Goal: Task Accomplishment & Management: Manage account settings

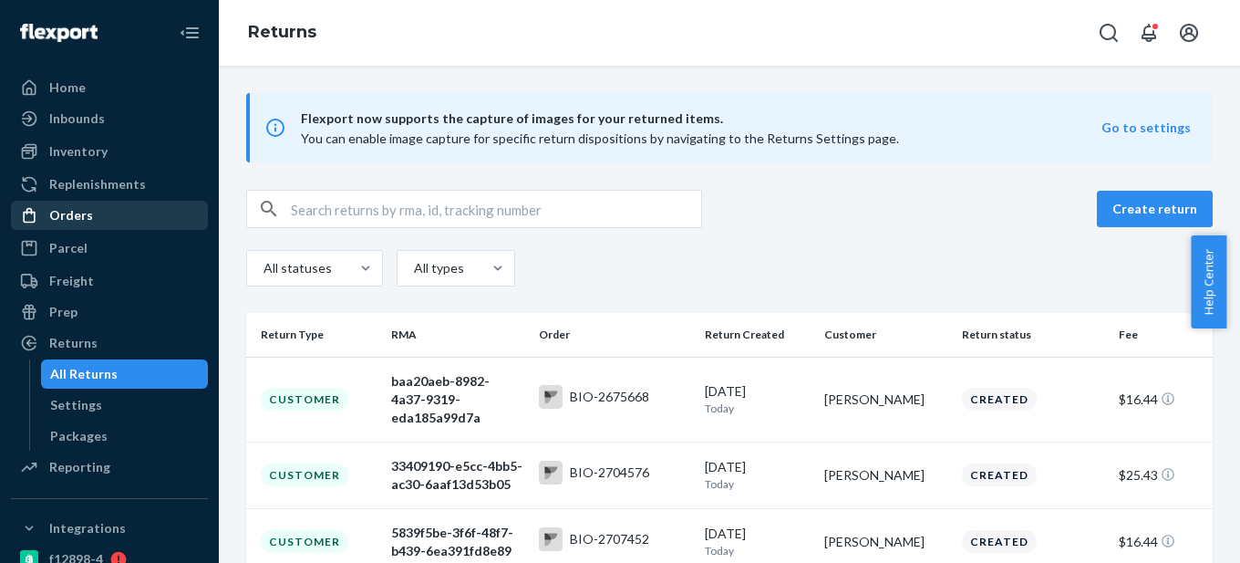
click at [115, 202] on link "Orders" at bounding box center [109, 215] width 197 height 29
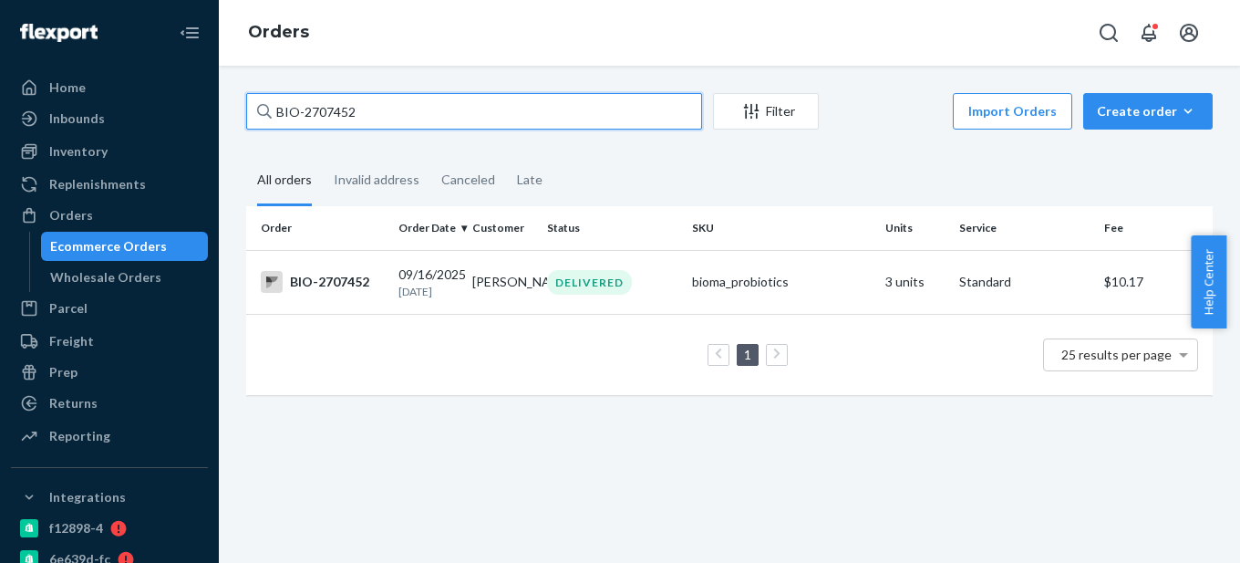
drag, startPoint x: 300, startPoint y: 110, endPoint x: 414, endPoint y: 109, distance: 114.0
click at [414, 109] on input "BIO-2707452" at bounding box center [474, 111] width 456 height 36
drag, startPoint x: 302, startPoint y: 111, endPoint x: 497, endPoint y: 111, distance: 195.2
click at [497, 111] on input "BIO-2707452" at bounding box center [474, 111] width 456 height 36
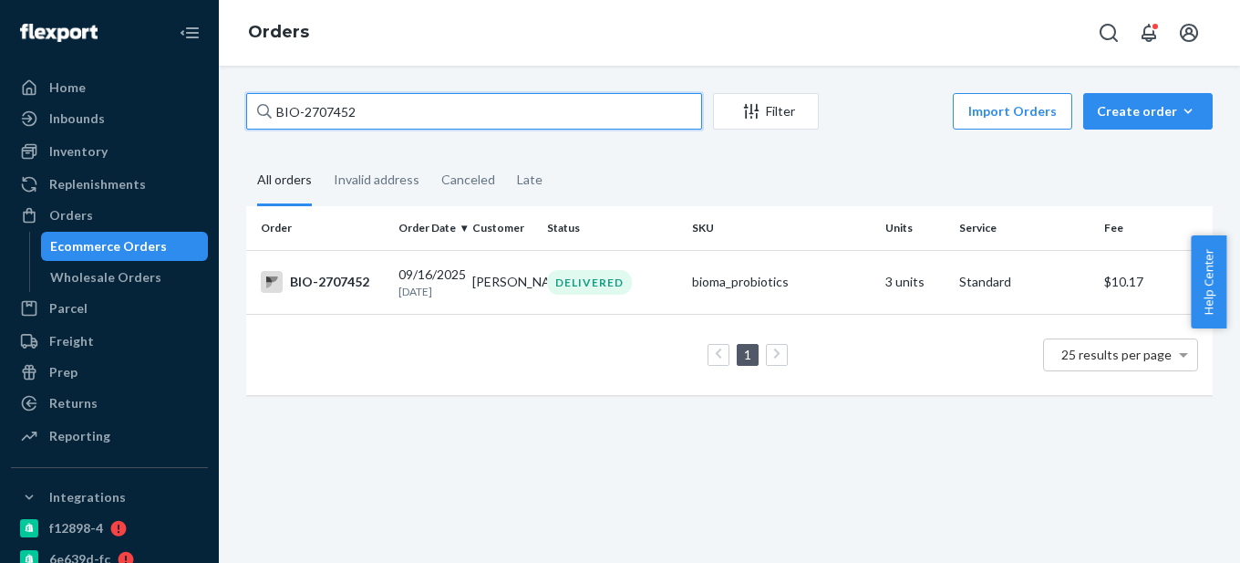
paste input "2724448"
click at [303, 112] on input "BIO- 2724448" at bounding box center [474, 111] width 456 height 36
click at [307, 111] on input "BIO- 2724448" at bounding box center [474, 111] width 456 height 36
type input "BIO-2724448"
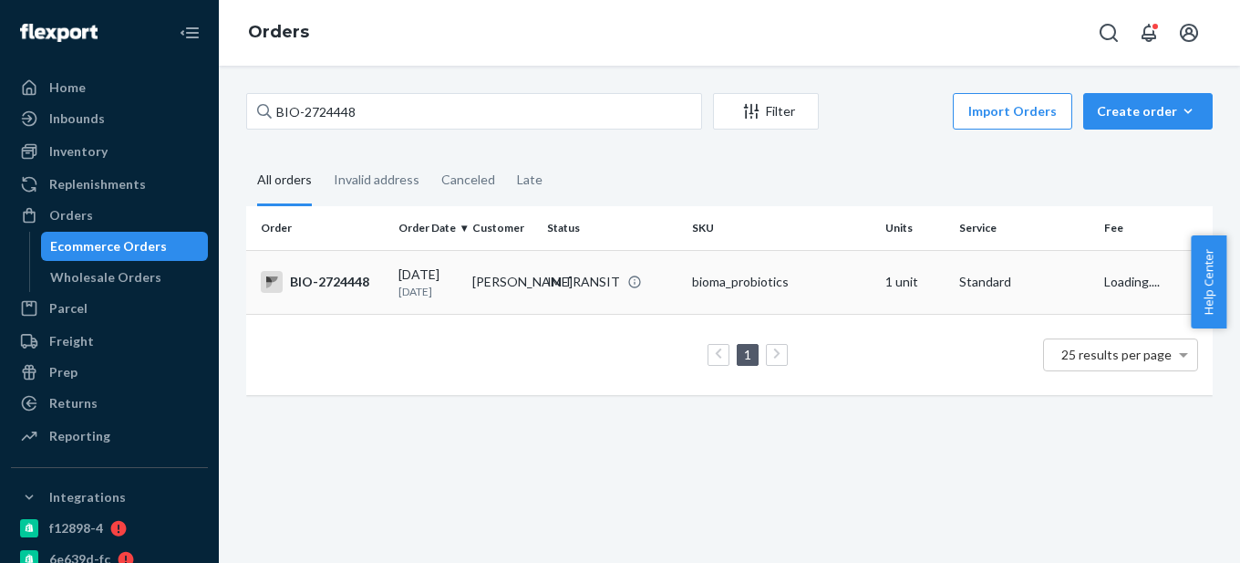
click at [395, 281] on td "[DATE] [DATE]" at bounding box center [428, 282] width 74 height 64
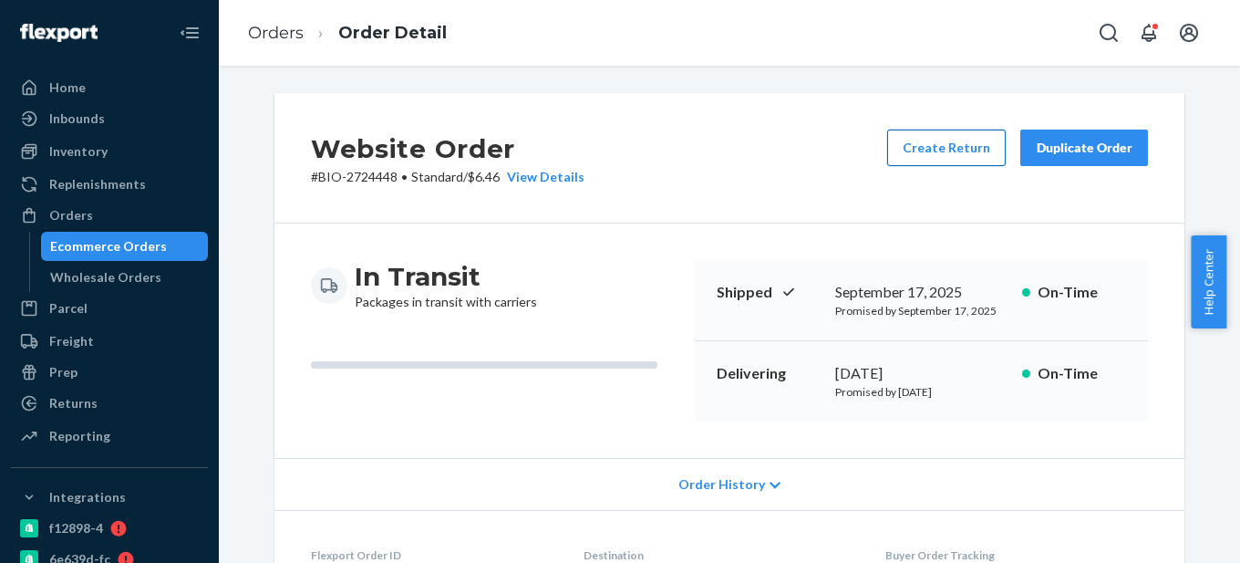
click at [954, 150] on button "Create Return" at bounding box center [946, 147] width 119 height 36
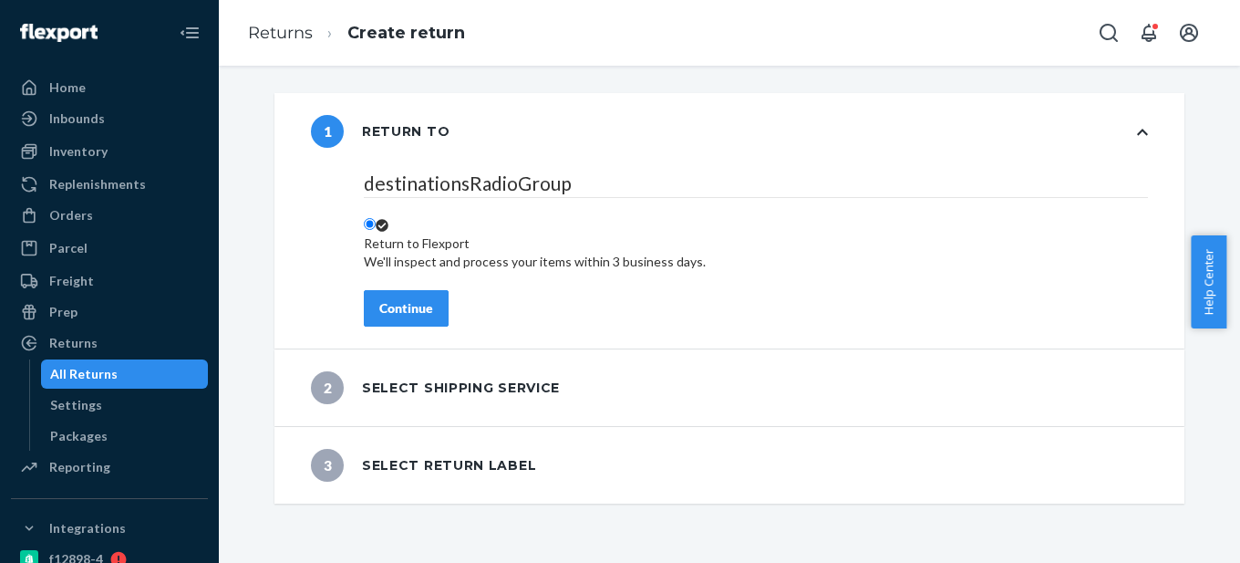
click at [411, 299] on div "Continue" at bounding box center [406, 308] width 54 height 18
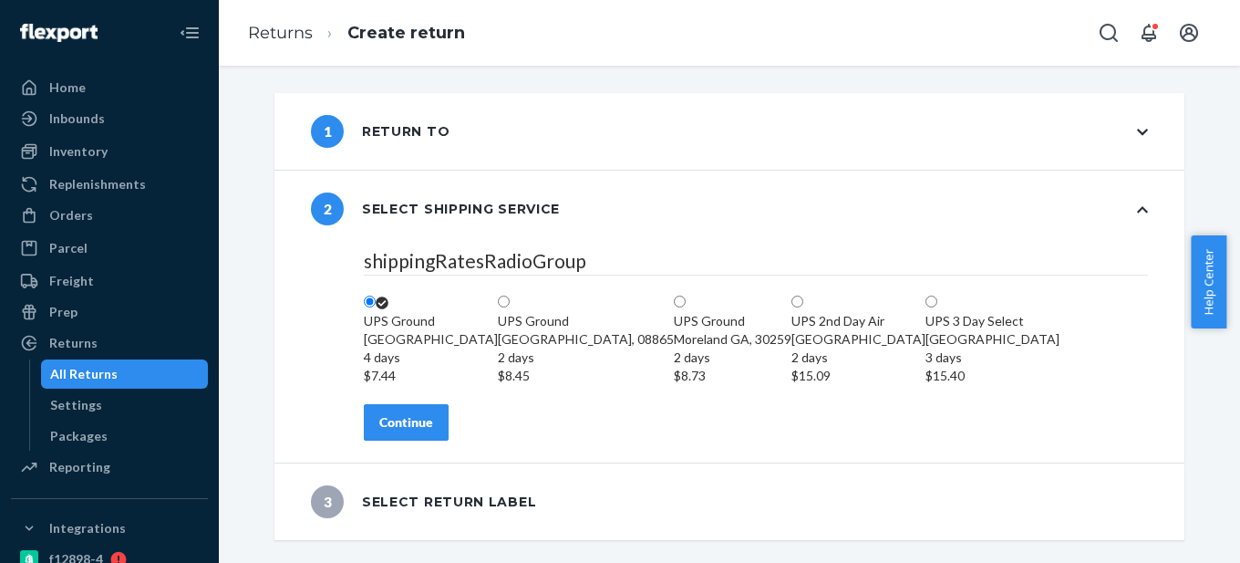
scroll to position [90, 0]
click at [394, 440] on button "Continue" at bounding box center [406, 422] width 85 height 36
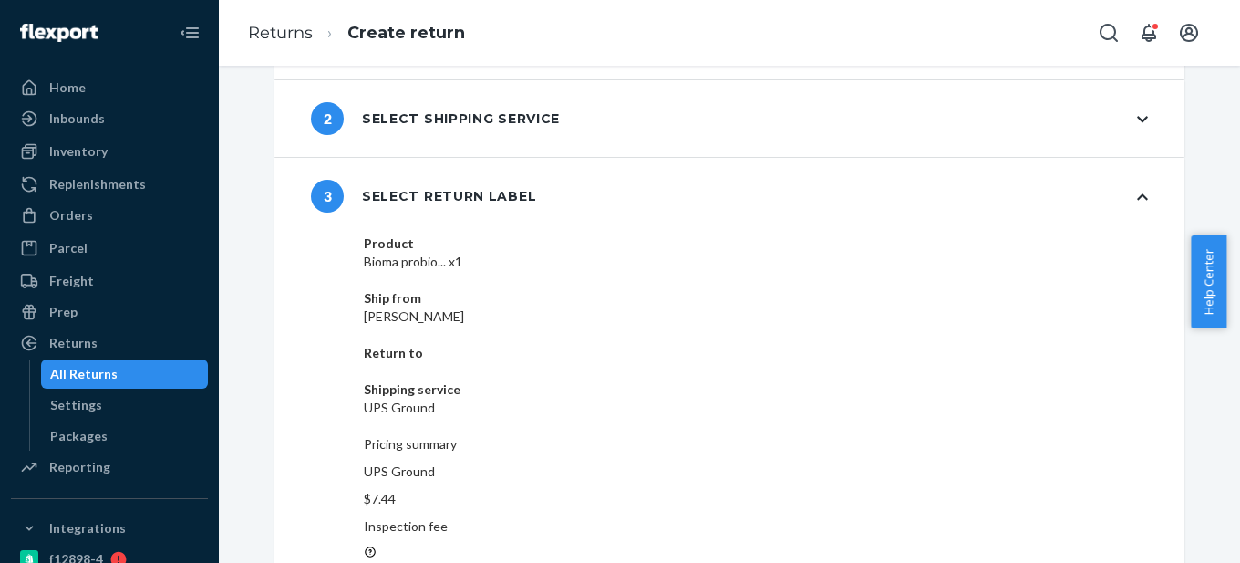
scroll to position [104, 0]
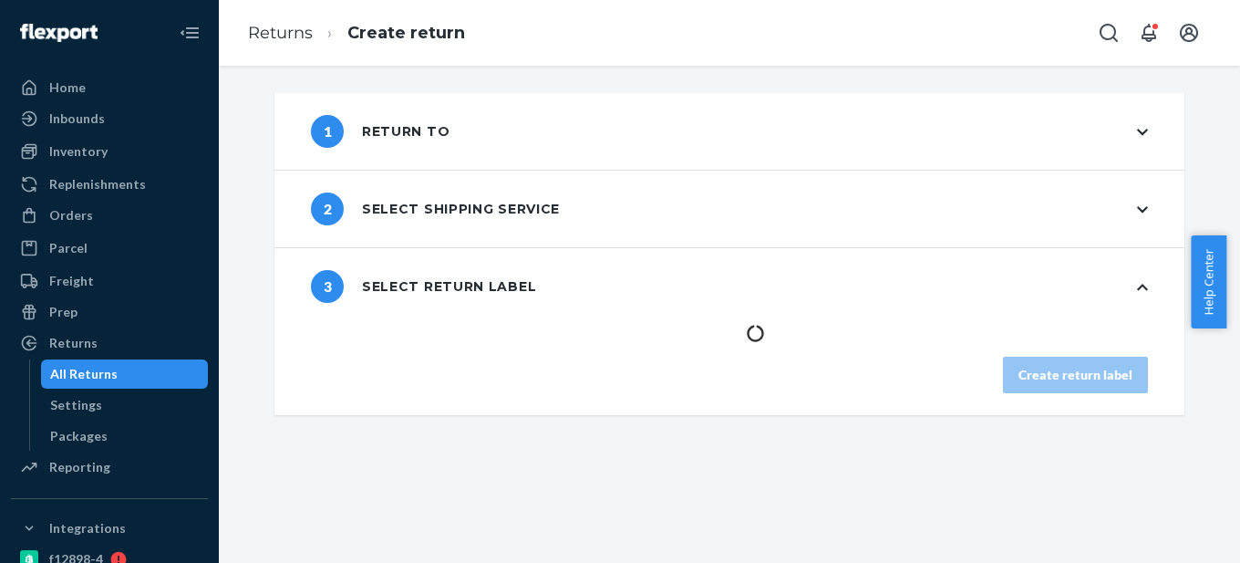
scroll to position [0, 0]
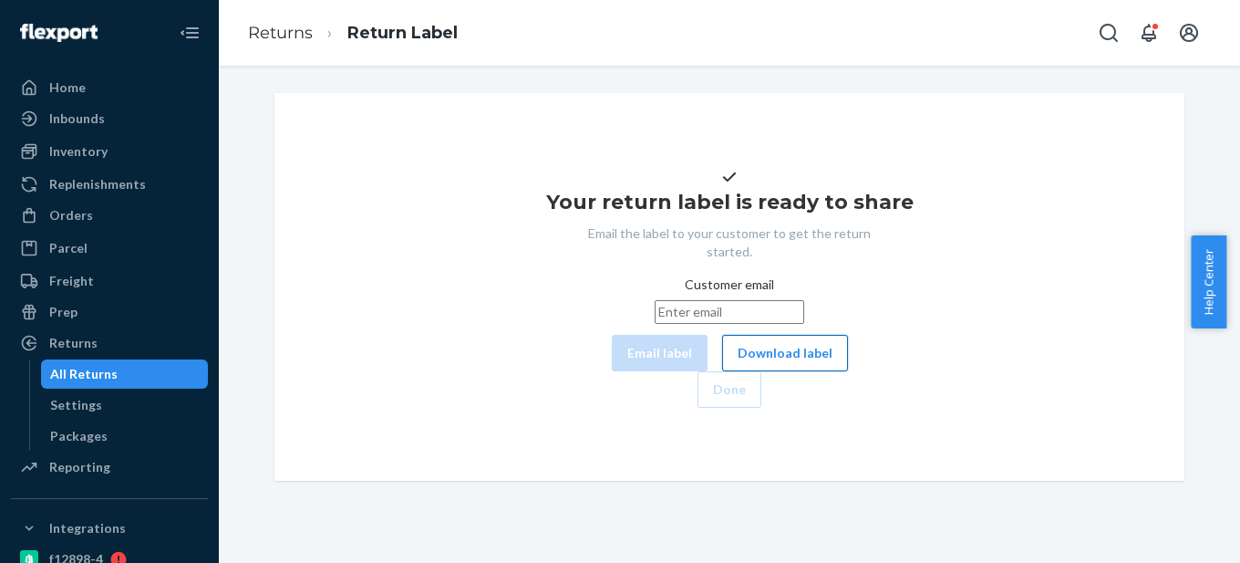
scroll to position [34, 0]
click at [722, 371] on button "Download label" at bounding box center [785, 353] width 126 height 36
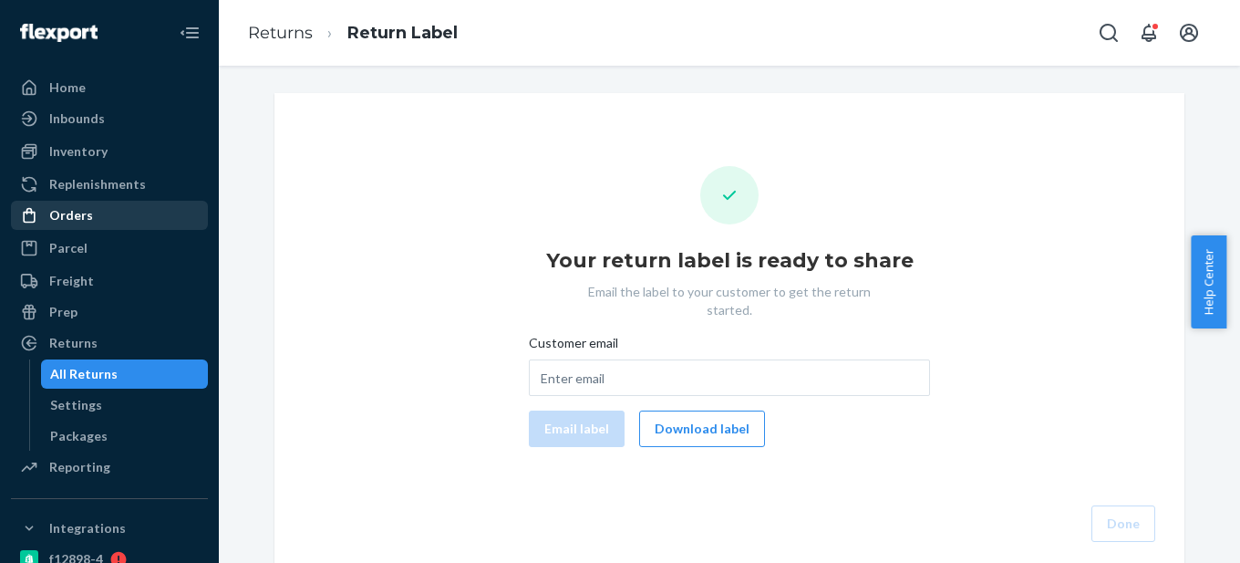
click at [119, 215] on div "Orders" at bounding box center [109, 215] width 193 height 26
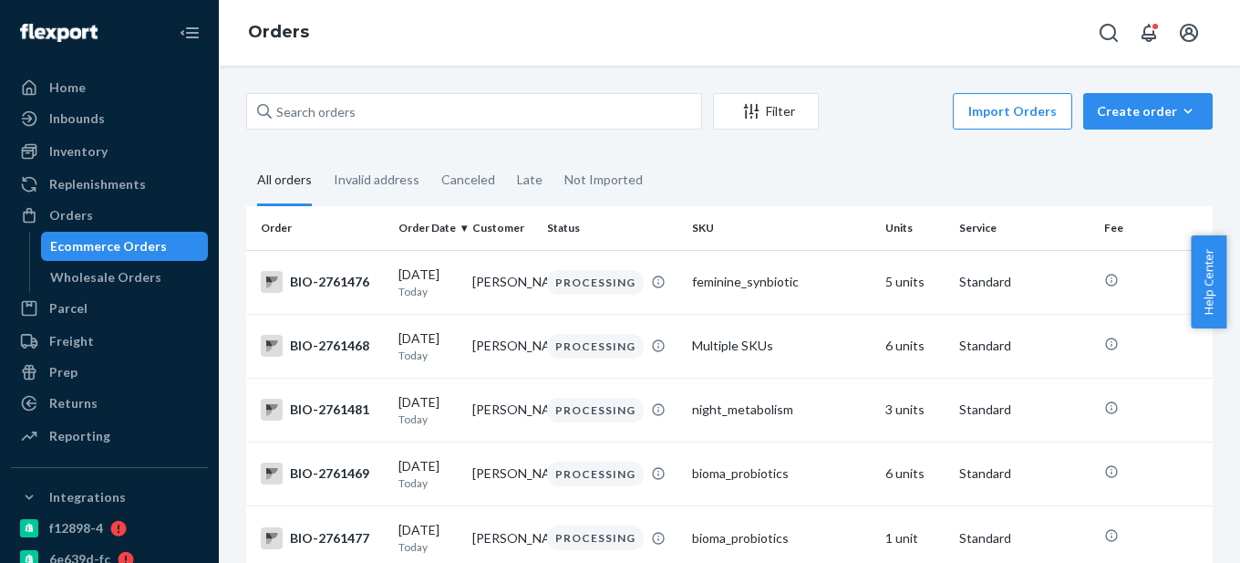
click at [124, 244] on div "Ecommerce Orders" at bounding box center [108, 246] width 117 height 18
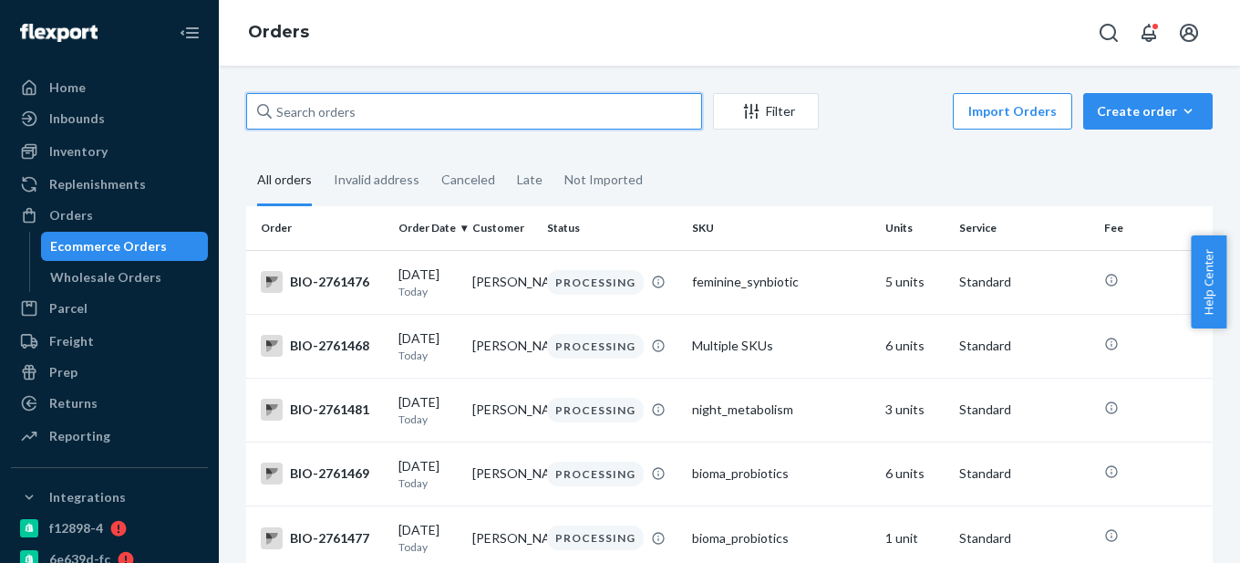
click at [296, 120] on input "text" at bounding box center [474, 111] width 456 height 36
click at [382, 121] on input "text" at bounding box center [474, 111] width 456 height 36
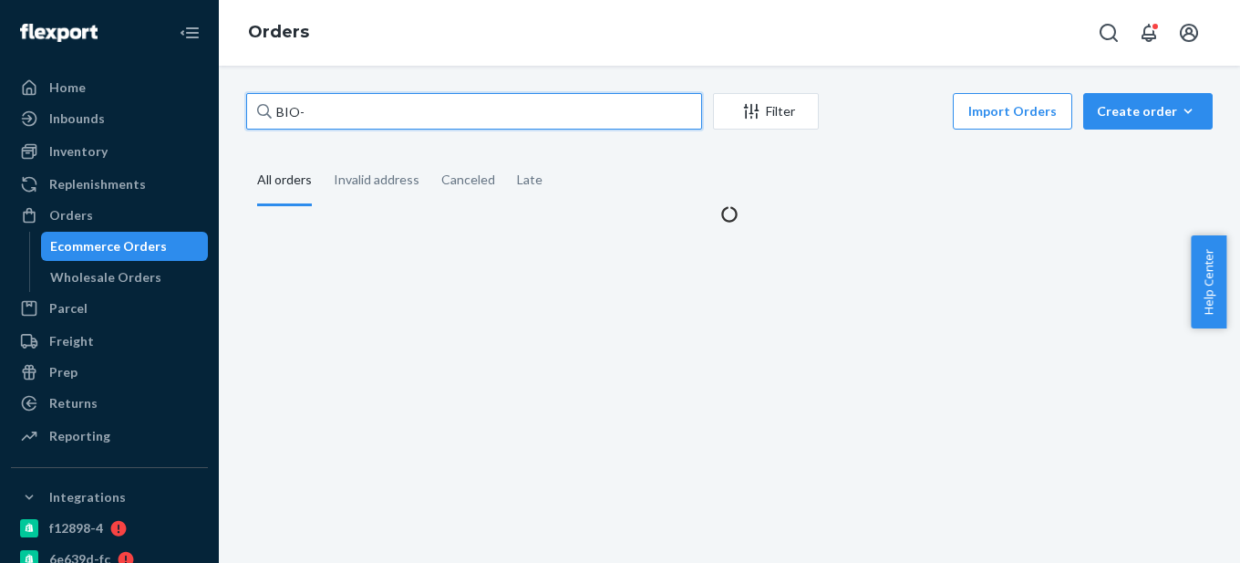
paste input "2724448"
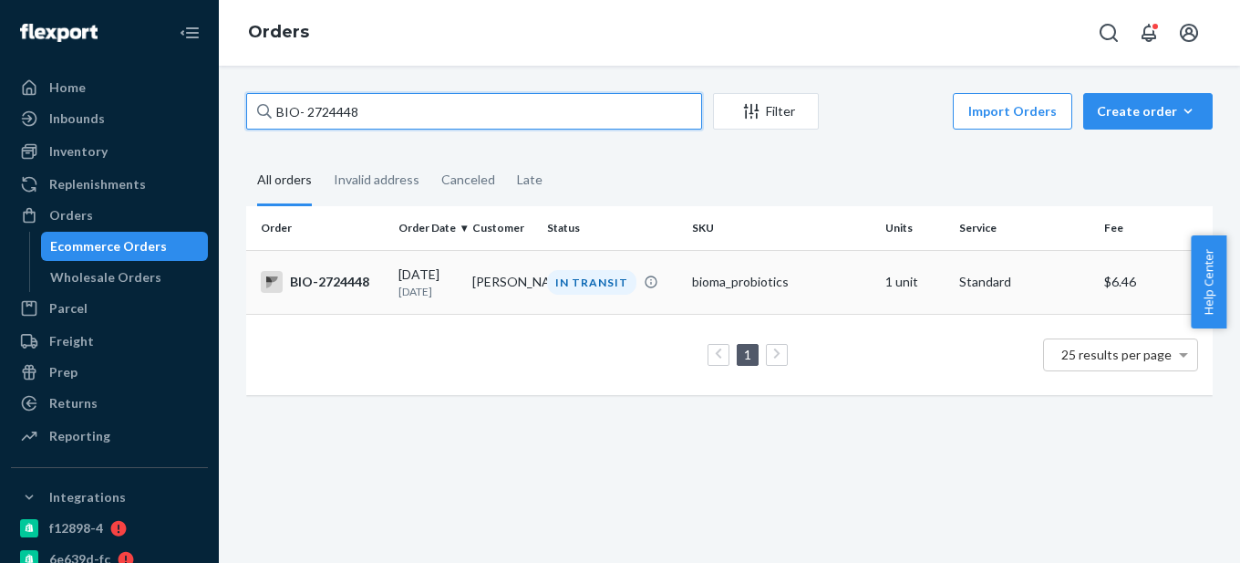
type input "BIO- 2724448"
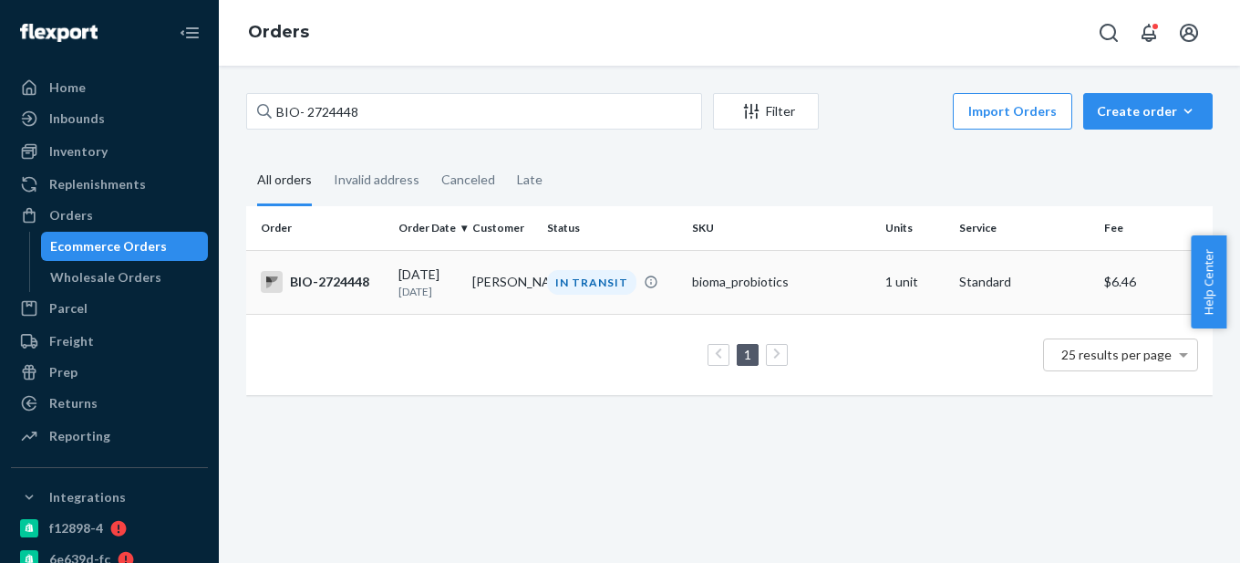
click at [391, 289] on td "[DATE] [DATE]" at bounding box center [428, 282] width 74 height 64
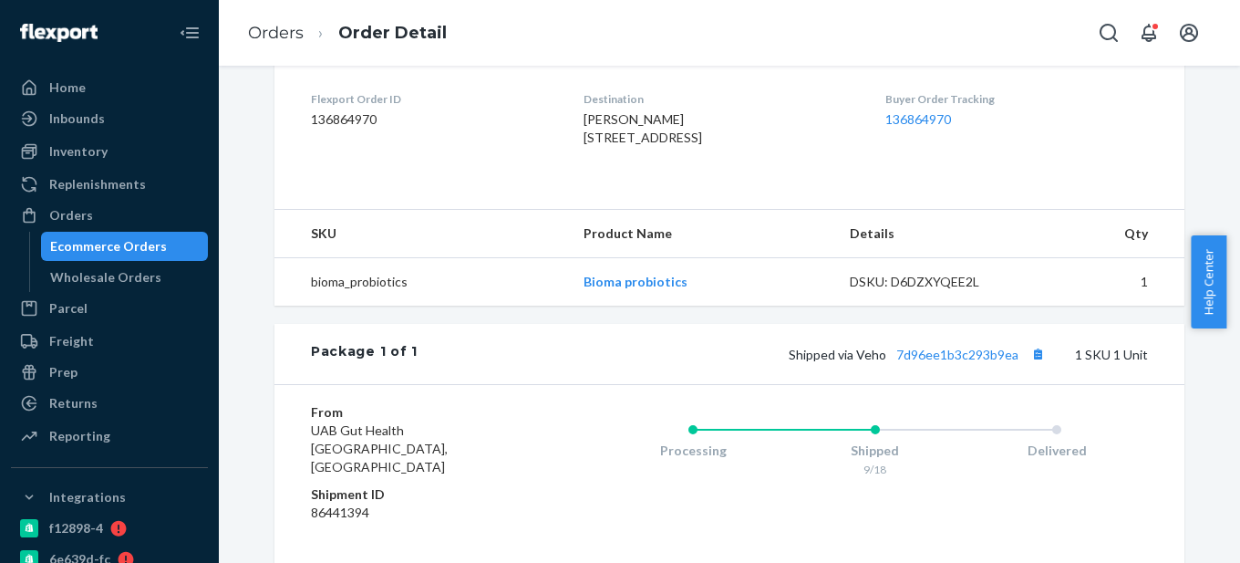
scroll to position [547, 0]
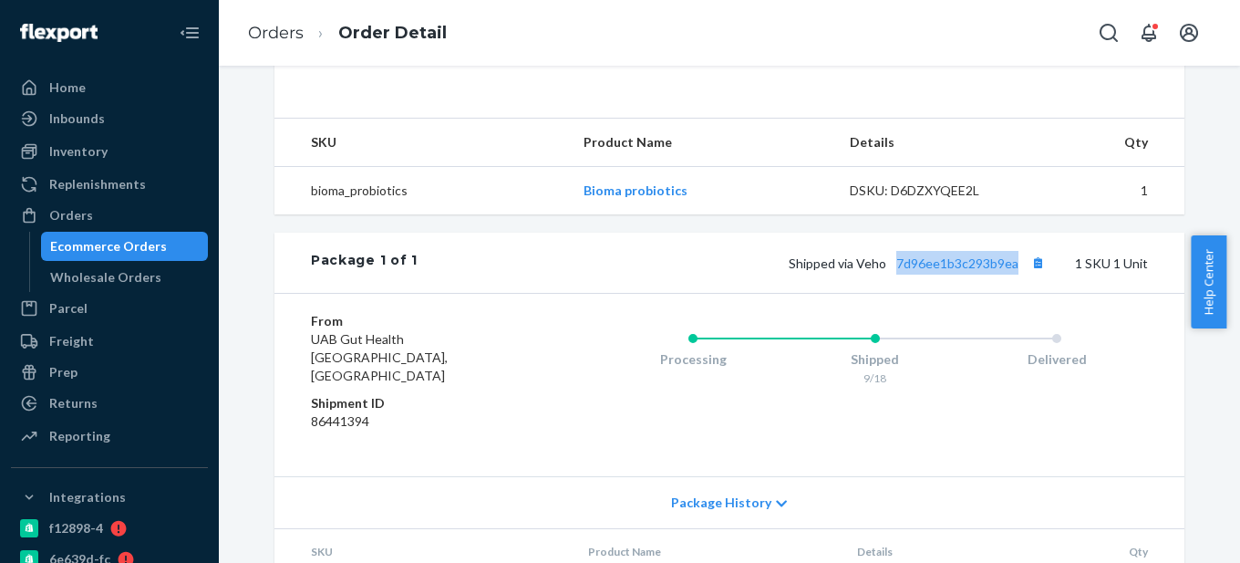
drag, startPoint x: 1016, startPoint y: 297, endPoint x: 886, endPoint y: 298, distance: 129.5
click at [886, 271] on span "Shipped via Veho 7d96ee1b3c293b9ea" at bounding box center [919, 263] width 261 height 16
copy link "7d96ee1b3c293b9ea"
click at [129, 241] on div "Ecommerce Orders" at bounding box center [108, 246] width 117 height 18
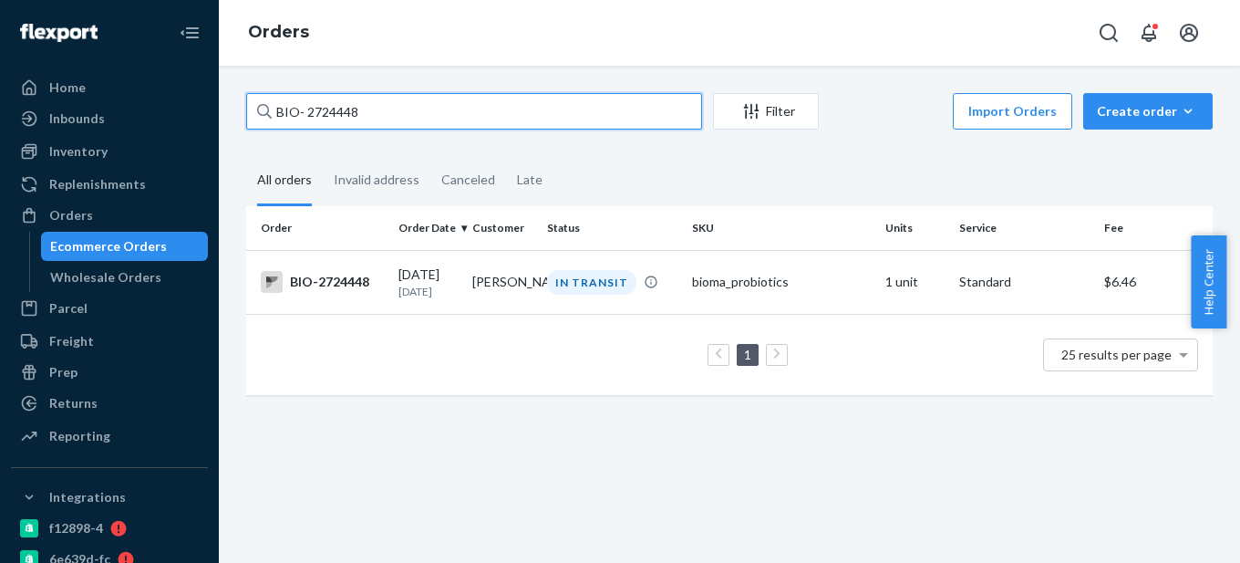
drag, startPoint x: 305, startPoint y: 111, endPoint x: 434, endPoint y: 109, distance: 129.5
click at [434, 109] on input "BIO- 2724448" at bounding box center [474, 111] width 456 height 36
paste input "321494"
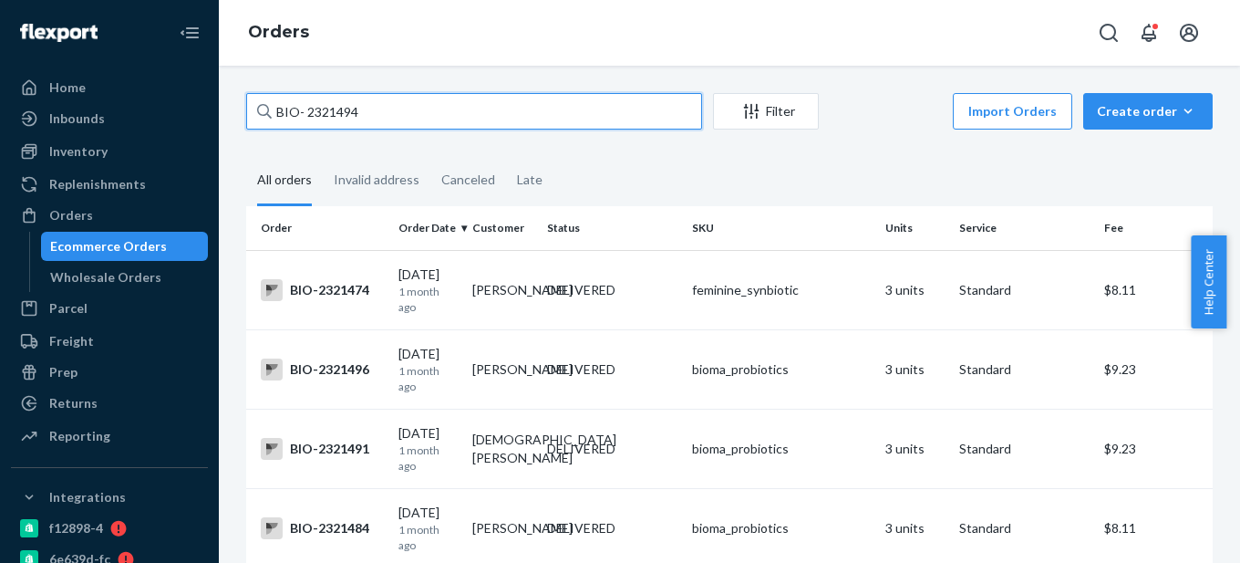
click at [308, 110] on input "BIO- 2321494" at bounding box center [474, 111] width 456 height 36
click at [307, 107] on input "BIO-2321494" at bounding box center [474, 111] width 456 height 36
drag, startPoint x: 305, startPoint y: 109, endPoint x: 426, endPoint y: 106, distance: 121.3
click at [426, 106] on input "BIO-2321494" at bounding box center [474, 111] width 456 height 36
paste input "577"
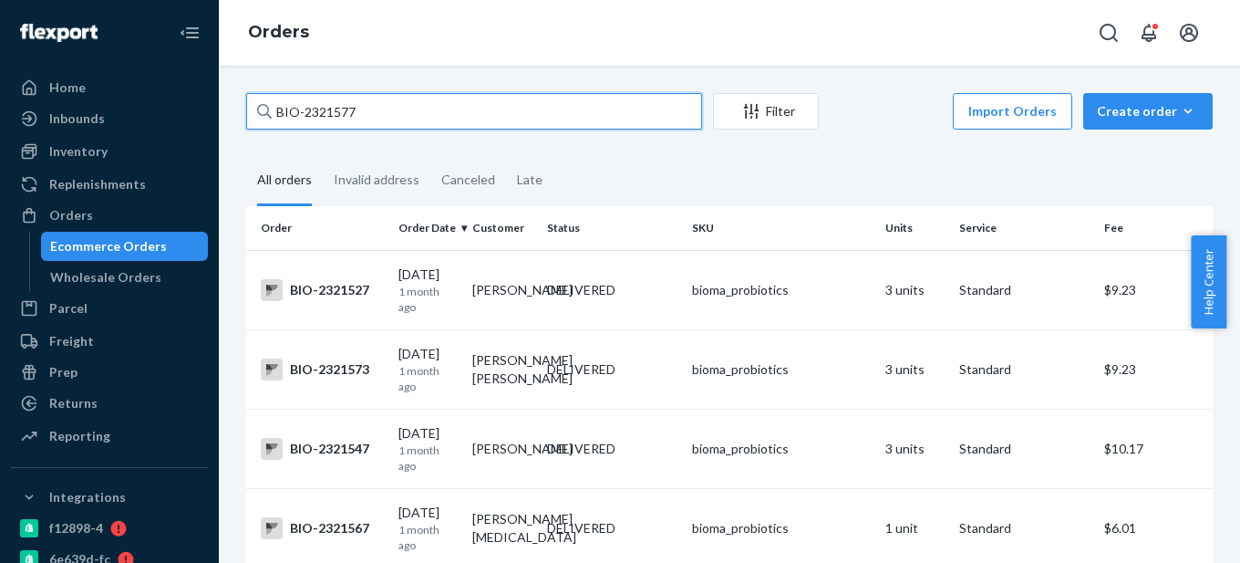
drag, startPoint x: 305, startPoint y: 106, endPoint x: 456, endPoint y: 106, distance: 151.4
click at [456, 106] on input "BIO-2321577" at bounding box center [474, 111] width 456 height 36
paste input "2317708"
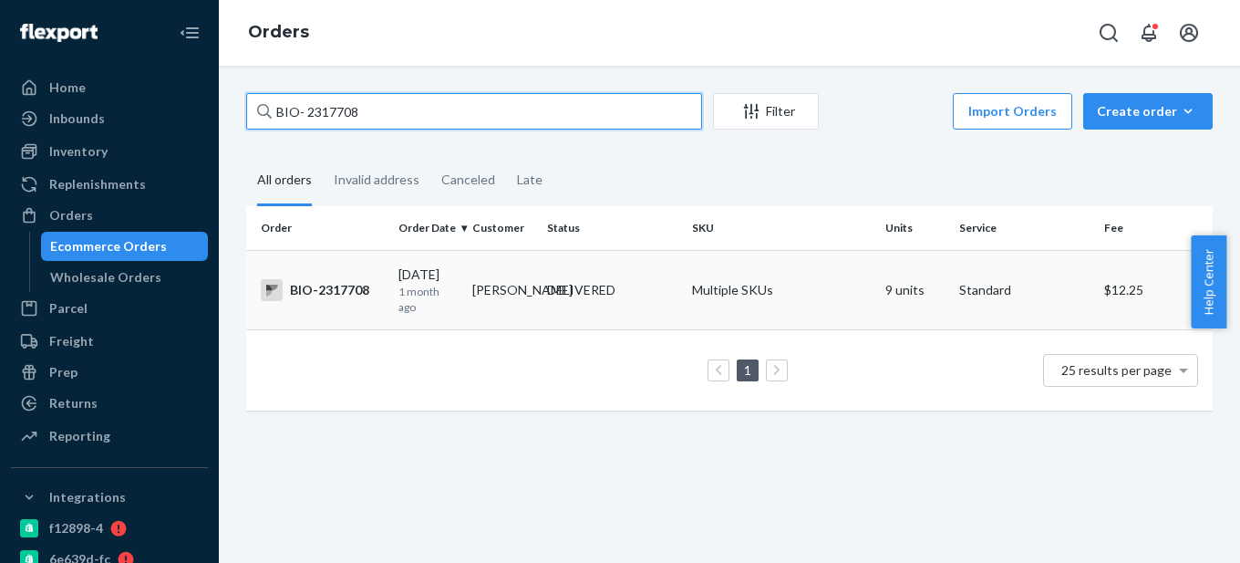
type input "BIO- 2317708"
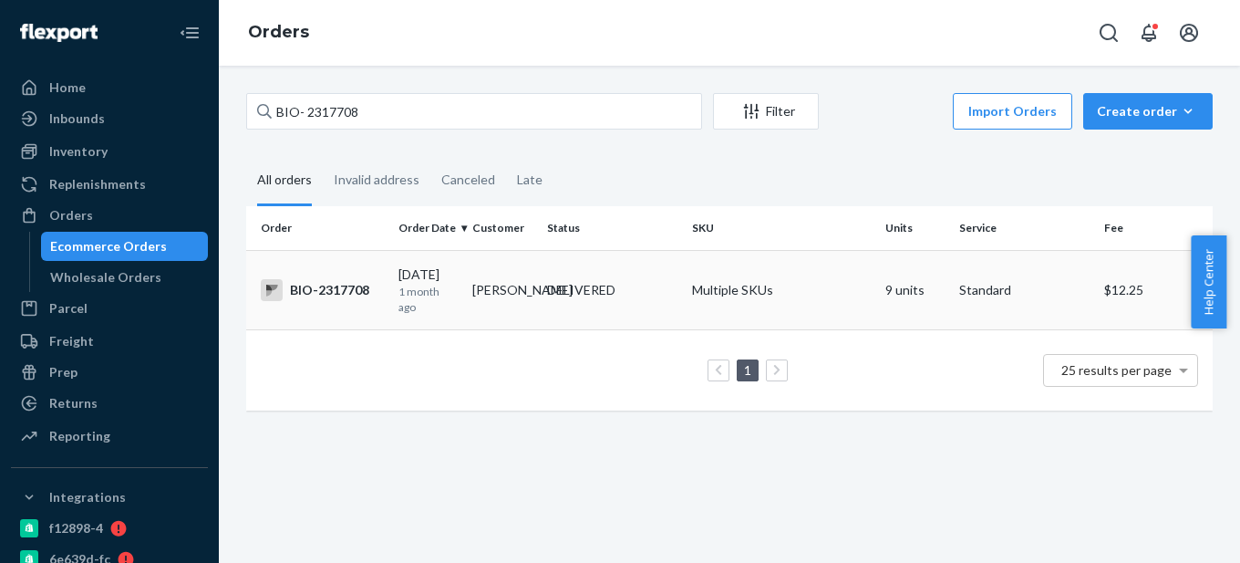
click at [391, 288] on td "[DATE] [DATE]" at bounding box center [428, 289] width 74 height 79
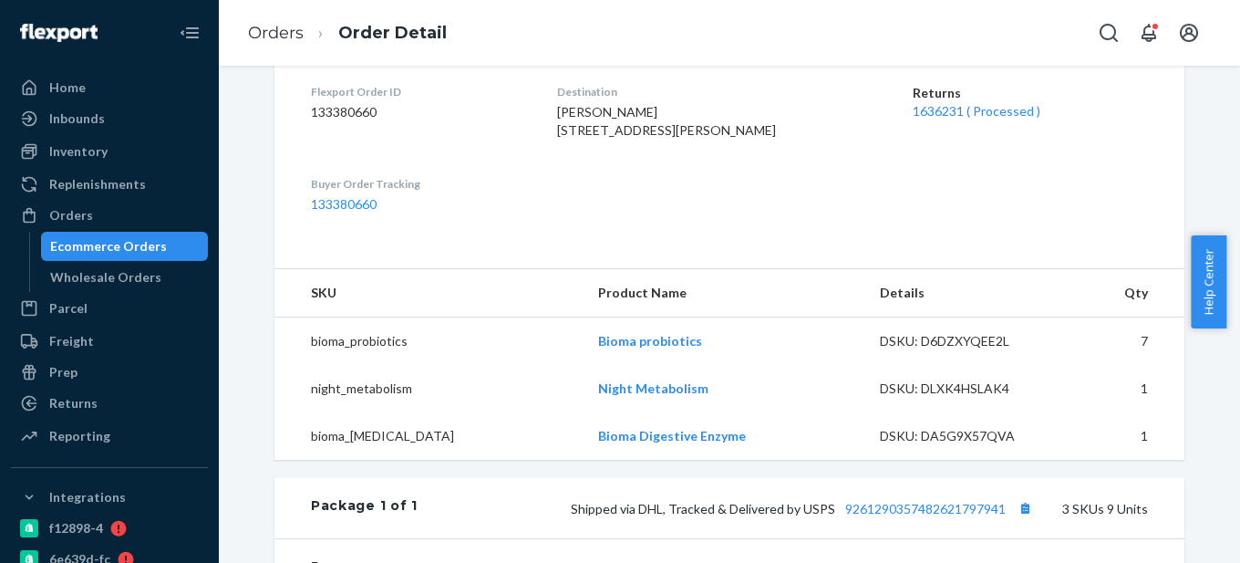
scroll to position [456, 0]
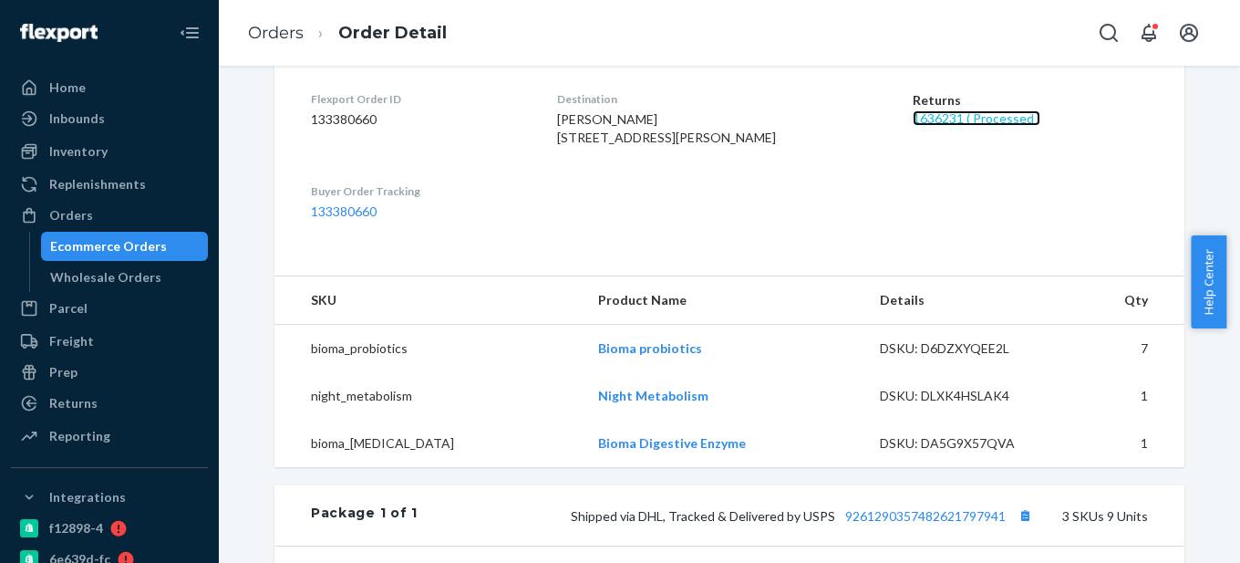
click at [949, 122] on link "1636231 ( Processed )" at bounding box center [977, 118] width 128 height 16
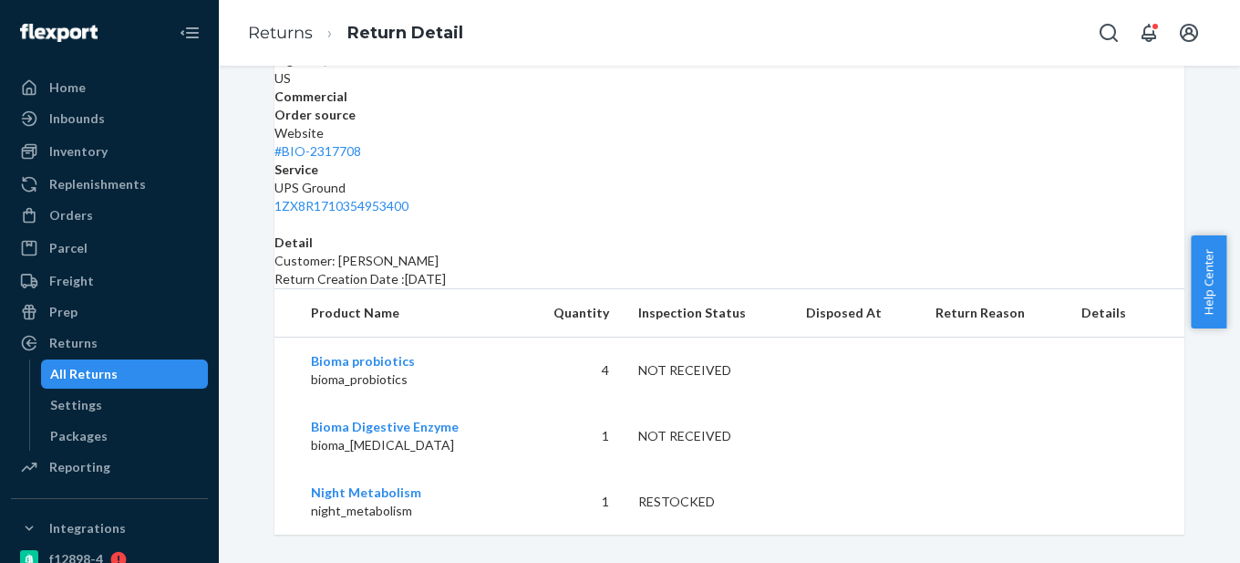
scroll to position [394, 0]
